Goal: Complete application form: Complete application form

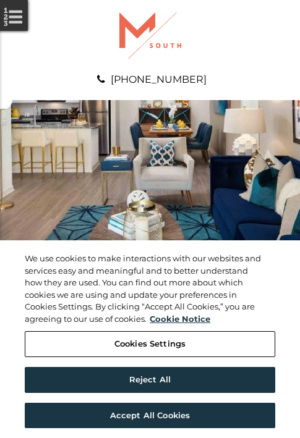
scroll to position [632, 0]
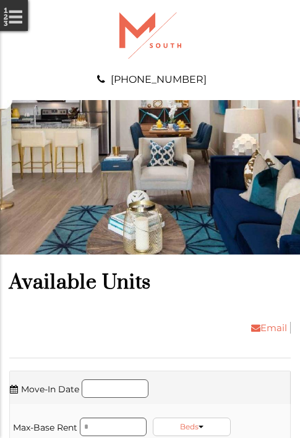
scroll to position [843, 0]
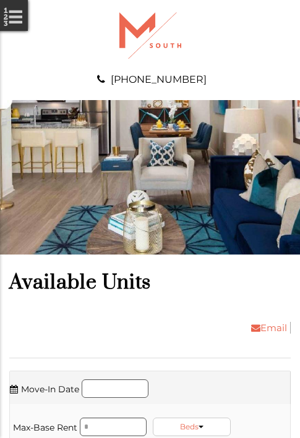
scroll to position [1344, 0]
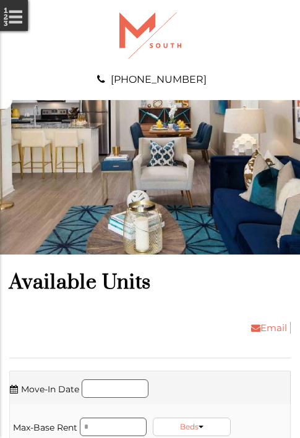
scroll to position [1555, 0]
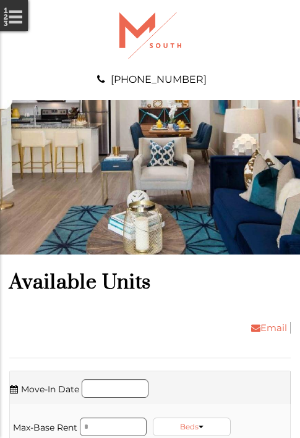
scroll to position [1845, 0]
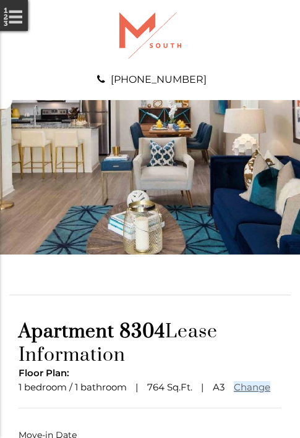
scroll to position [91, 0]
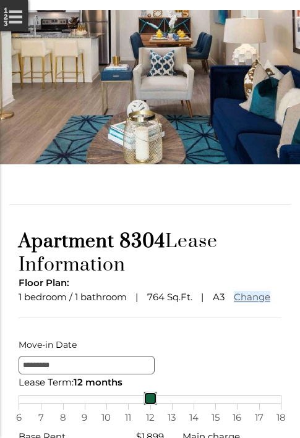
click at [150, 406] on link at bounding box center [150, 399] width 14 height 14
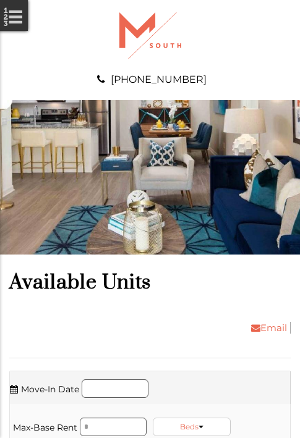
scroll to position [2055, 0]
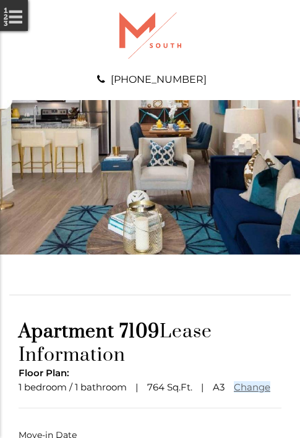
scroll to position [91, 0]
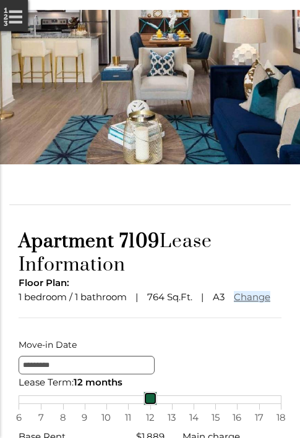
click at [150, 406] on link at bounding box center [150, 399] width 14 height 14
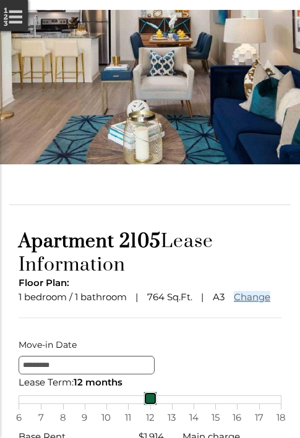
click at [150, 406] on link at bounding box center [150, 399] width 14 height 14
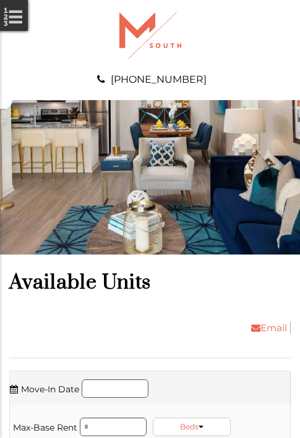
scroll to position [2688, 0]
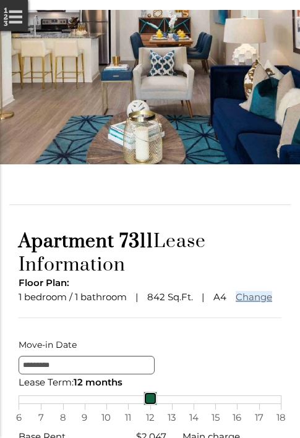
click at [150, 406] on link at bounding box center [150, 399] width 14 height 14
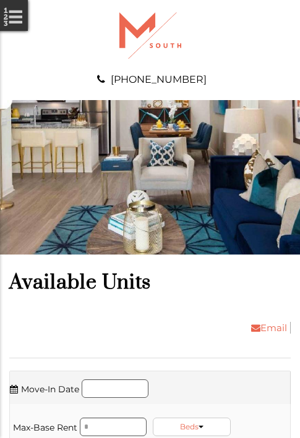
scroll to position [3268, 0]
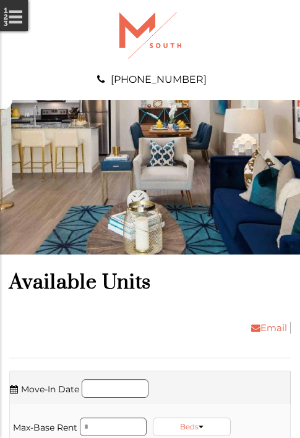
scroll to position [3478, 0]
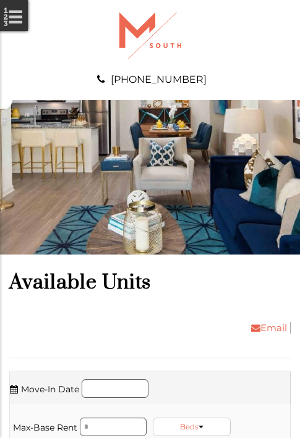
scroll to position [3689, 0]
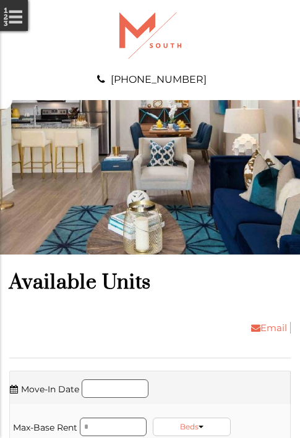
scroll to position [3900, 0]
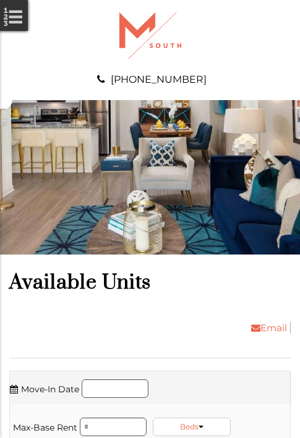
scroll to position [4401, 0]
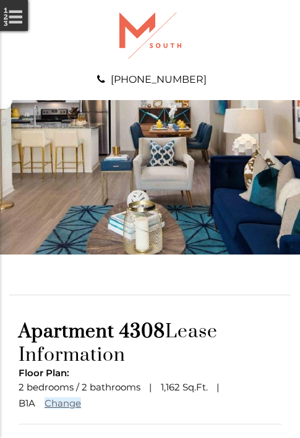
scroll to position [108, 0]
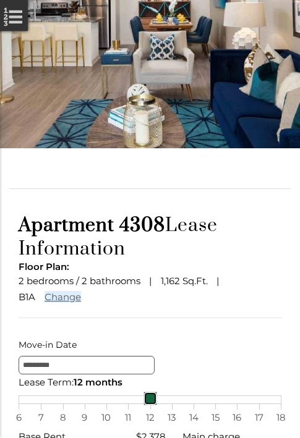
click at [150, 406] on link at bounding box center [150, 399] width 14 height 14
